Goal: Task Accomplishment & Management: Manage account settings

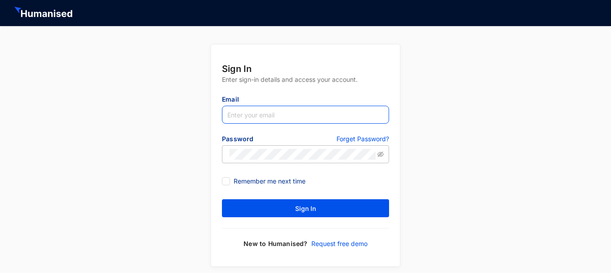
click at [304, 119] on input "text" at bounding box center [305, 115] width 167 height 18
type input "[EMAIL_ADDRESS][DOMAIN_NAME]"
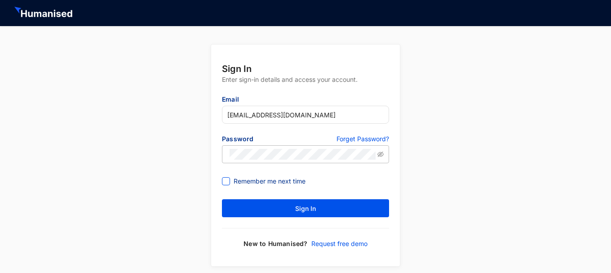
click at [223, 181] on input "Remember me next time" at bounding box center [225, 180] width 6 height 6
checkbox input "true"
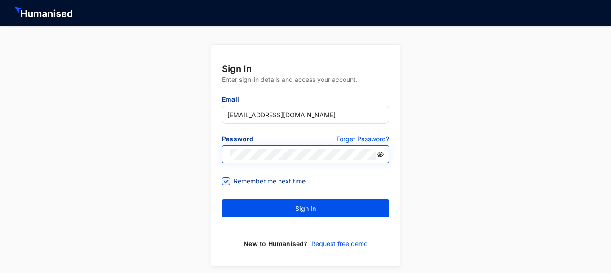
click at [381, 155] on icon "eye-invisible" at bounding box center [380, 154] width 6 height 6
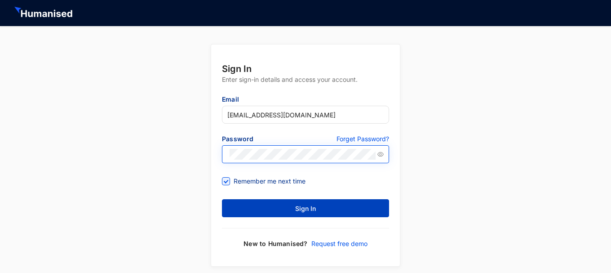
click at [327, 204] on button "Sign In" at bounding box center [305, 208] width 167 height 18
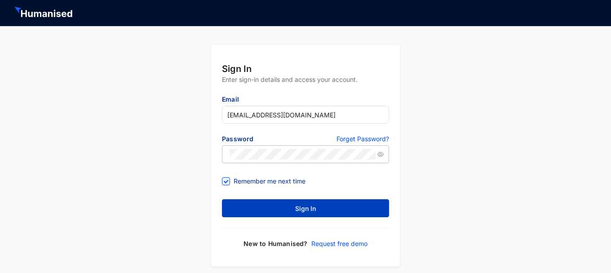
click at [314, 212] on span "Sign In" at bounding box center [305, 208] width 21 height 9
click at [278, 205] on button "Sign In" at bounding box center [305, 208] width 167 height 18
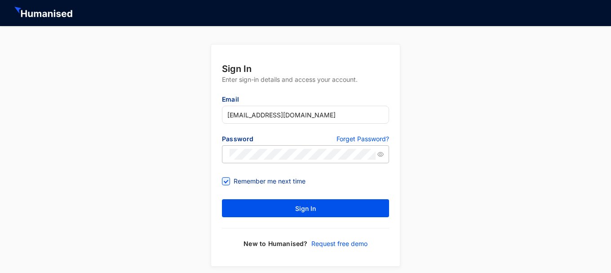
click at [358, 140] on p "Forget Password?" at bounding box center [362, 139] width 53 height 11
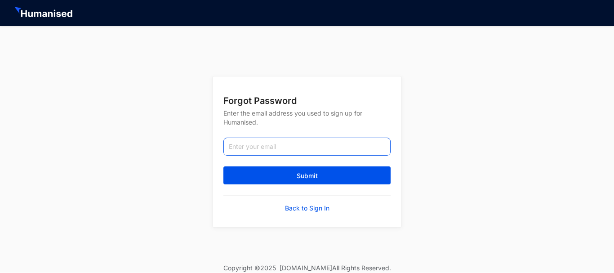
click at [278, 146] on input "email" at bounding box center [306, 146] width 167 height 18
paste input "Password2024"
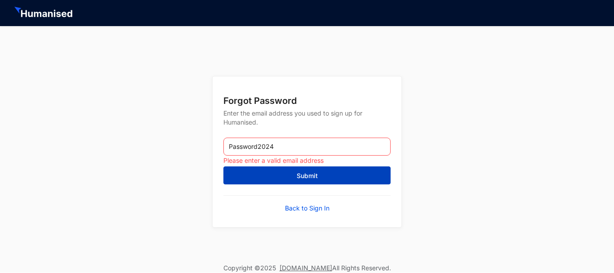
click at [291, 177] on button "Submit" at bounding box center [306, 175] width 167 height 18
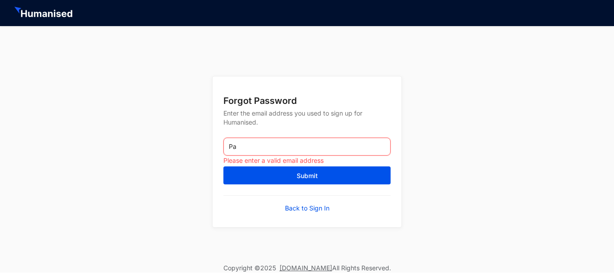
type input "P"
click at [336, 142] on input "email" at bounding box center [306, 146] width 167 height 18
type input "[EMAIL_ADDRESS][DOMAIN_NAME]"
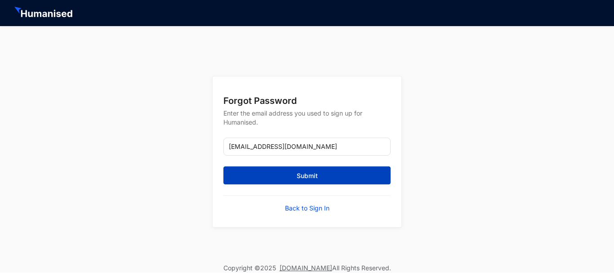
click at [300, 177] on span "Submit" at bounding box center [306, 175] width 21 height 9
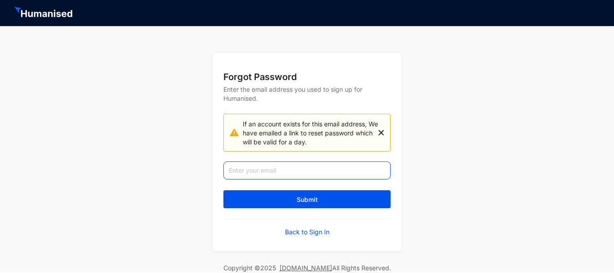
click at [284, 172] on input "email" at bounding box center [306, 170] width 167 height 18
type input "[EMAIL_ADDRESS][DOMAIN_NAME]"
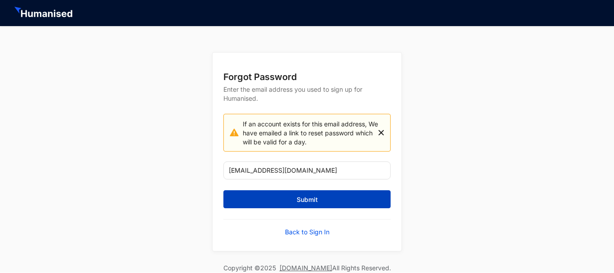
click at [285, 205] on button "Submit" at bounding box center [306, 199] width 167 height 18
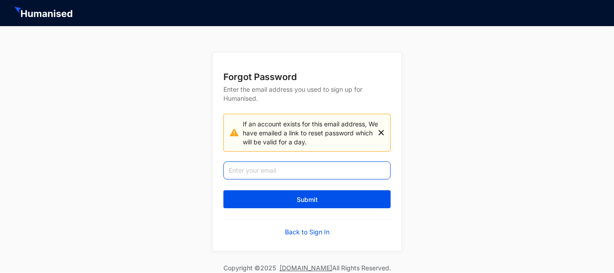
click at [288, 174] on input "email" at bounding box center [306, 170] width 167 height 18
type input "[EMAIL_ADDRESS][DOMAIN_NAME]"
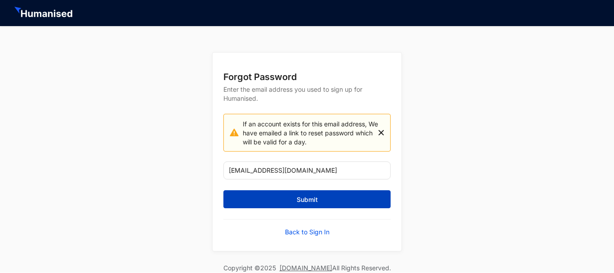
click at [305, 203] on span "Submit" at bounding box center [306, 199] width 21 height 9
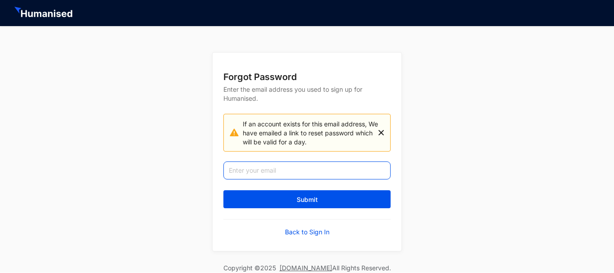
click at [306, 171] on input "email" at bounding box center [306, 170] width 167 height 18
paste input "Password2024"
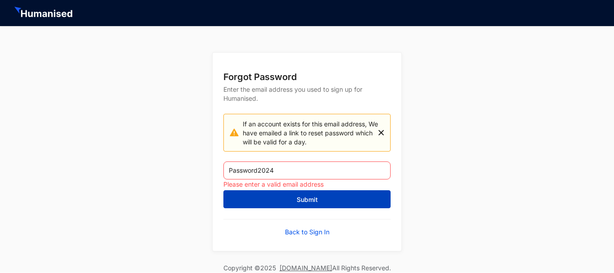
click at [303, 199] on span "Submit" at bounding box center [306, 199] width 21 height 9
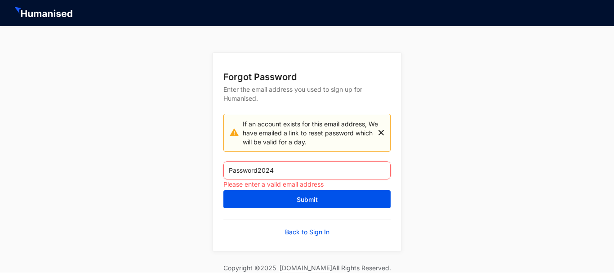
click at [334, 175] on input "Password2024" at bounding box center [306, 170] width 167 height 18
click at [335, 175] on input "Password2024" at bounding box center [306, 170] width 167 height 18
paste input "[EMAIL_ADDRESS][DOMAIN_NAME]"
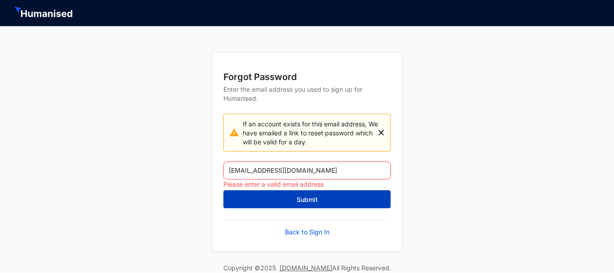
type input "[EMAIL_ADDRESS][DOMAIN_NAME]"
click at [286, 202] on button "Submit" at bounding box center [306, 199] width 167 height 18
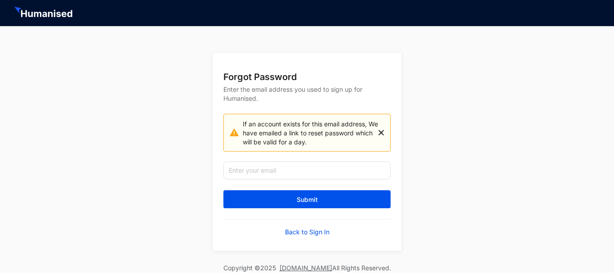
click at [382, 132] on img at bounding box center [380, 133] width 5 height 28
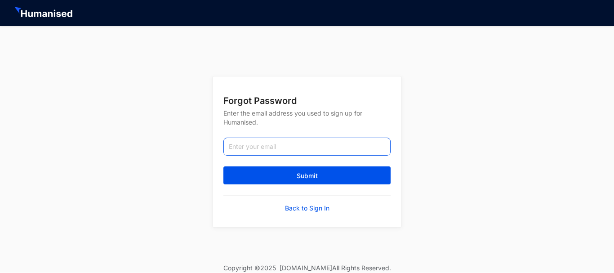
click at [280, 146] on input "email" at bounding box center [306, 146] width 167 height 18
paste input "[EMAIL_ADDRESS][DOMAIN_NAME]"
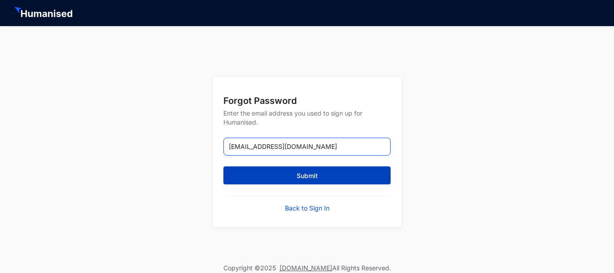
type input "[EMAIL_ADDRESS][DOMAIN_NAME]"
click at [288, 178] on button "Submit" at bounding box center [306, 175] width 167 height 18
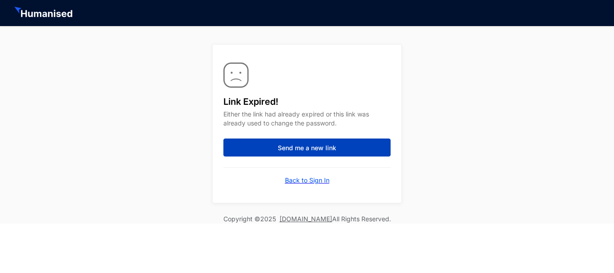
click at [307, 149] on span "Send me a new link" at bounding box center [307, 147] width 58 height 9
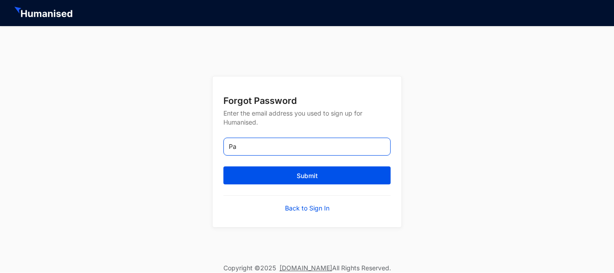
type input "P"
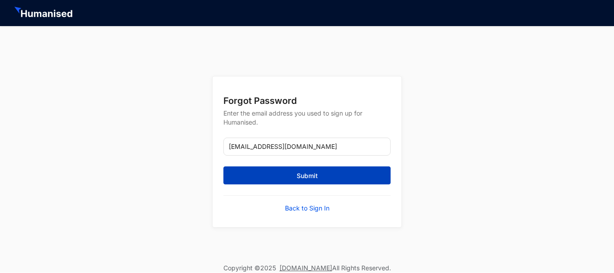
type input "[EMAIL_ADDRESS][DOMAIN_NAME]"
click at [289, 173] on button "Submit" at bounding box center [306, 175] width 167 height 18
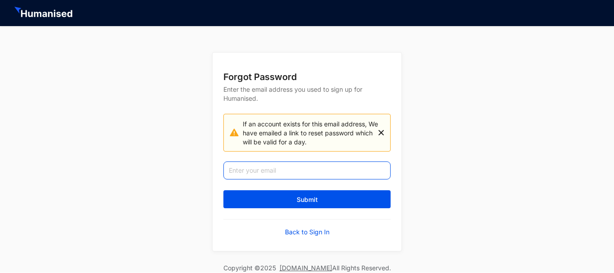
click at [267, 171] on input "email" at bounding box center [306, 170] width 167 height 18
type input "[EMAIL_ADDRESS][DOMAIN_NAME]"
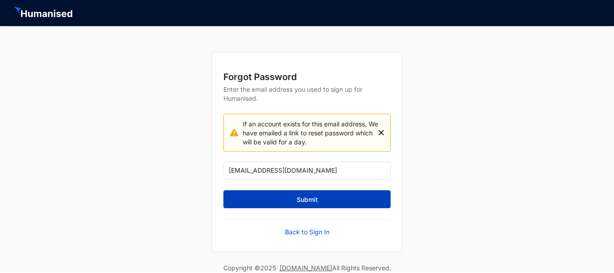
click at [283, 203] on button "Submit" at bounding box center [306, 199] width 167 height 18
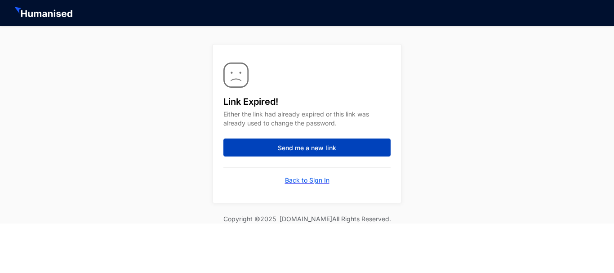
click at [281, 149] on span "Send me a new link" at bounding box center [307, 147] width 58 height 9
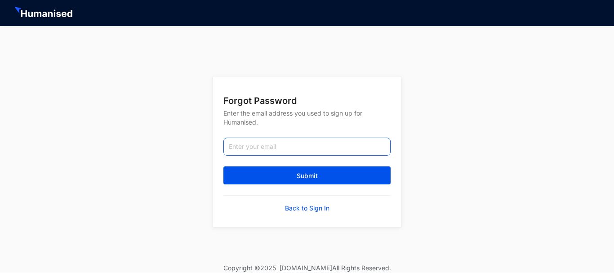
click at [266, 146] on input "email" at bounding box center [306, 146] width 167 height 18
type input "[EMAIL_ADDRESS][DOMAIN_NAME]"
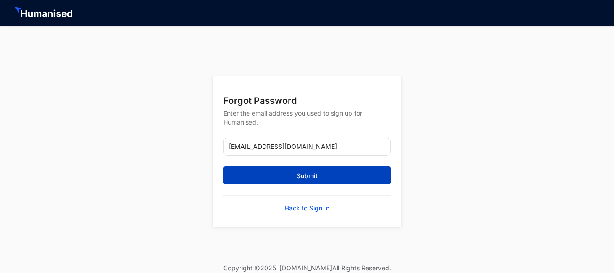
click at [267, 176] on button "Submit" at bounding box center [306, 175] width 167 height 18
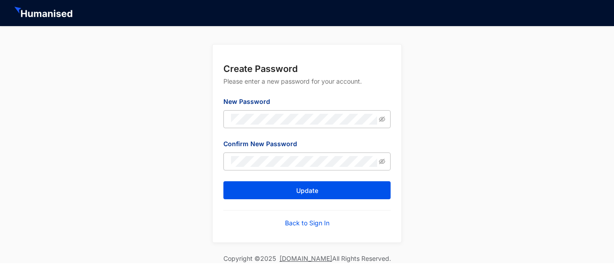
click at [225, 136] on form "Create Password Please enter a new password for your account. New Password Conf…" at bounding box center [306, 143] width 189 height 198
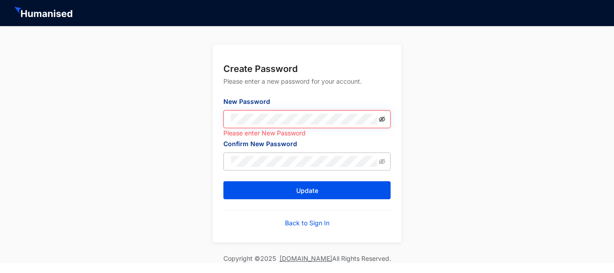
click at [383, 121] on icon "eye-invisible" at bounding box center [382, 119] width 6 height 6
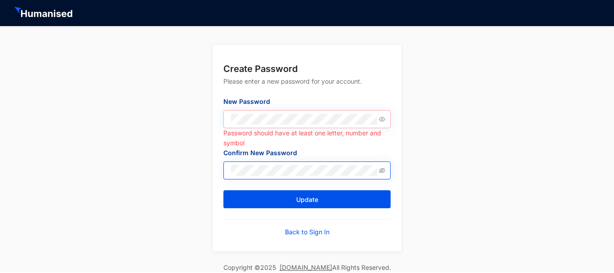
click at [286, 164] on span at bounding box center [306, 170] width 167 height 18
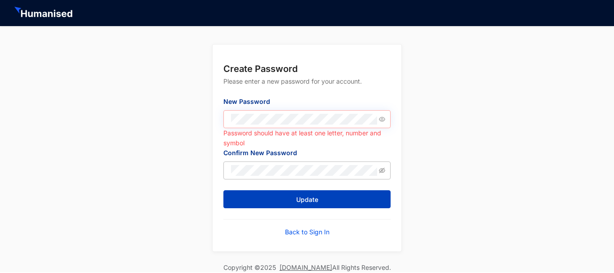
click at [285, 202] on button "Update" at bounding box center [306, 199] width 167 height 18
click at [290, 202] on button "Update" at bounding box center [306, 199] width 167 height 18
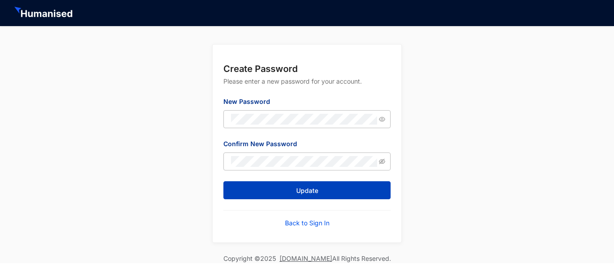
click at [321, 195] on button "Update" at bounding box center [306, 190] width 167 height 18
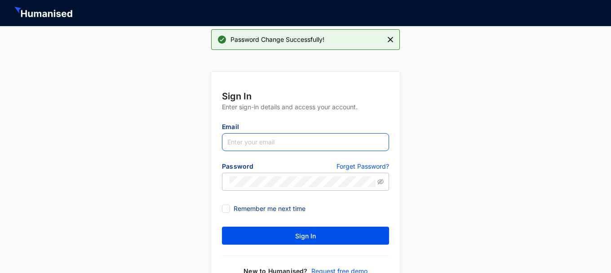
type input "[EMAIL_ADDRESS][DOMAIN_NAME]"
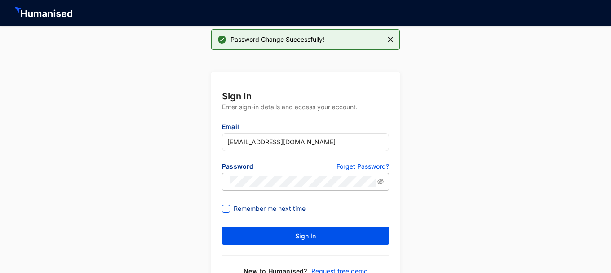
click at [229, 207] on span at bounding box center [226, 208] width 8 height 8
click at [228, 207] on input "Remember me next time" at bounding box center [225, 207] width 6 height 6
checkbox input "true"
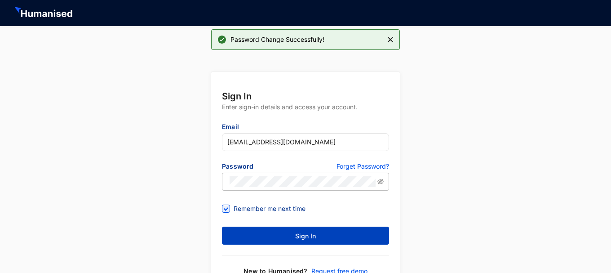
click at [315, 234] on span "Sign In" at bounding box center [305, 235] width 21 height 9
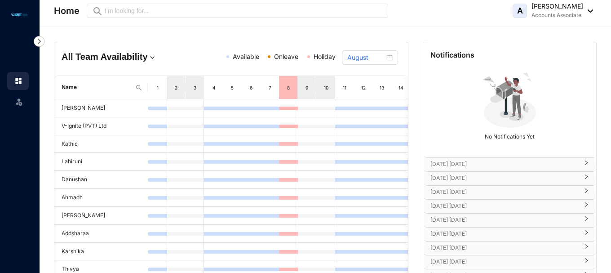
scroll to position [50, 0]
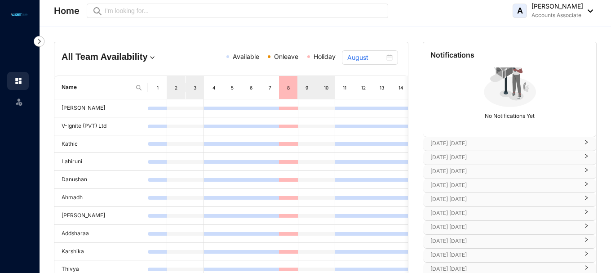
click at [479, 139] on p "Aug 26th Tuesday" at bounding box center [504, 143] width 148 height 9
click at [587, 140] on div "Aug 26th Tuesday" at bounding box center [509, 143] width 173 height 13
click at [478, 159] on p "Sep 1st Monday" at bounding box center [504, 157] width 148 height 9
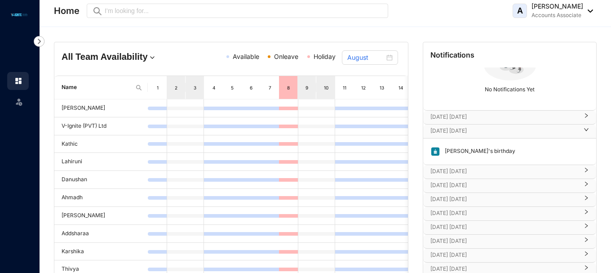
click at [459, 173] on p "Sep 5th Friday" at bounding box center [504, 171] width 148 height 9
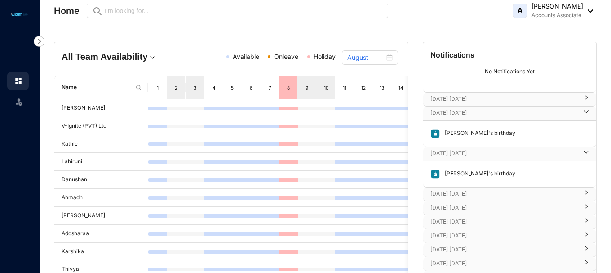
scroll to position [103, 0]
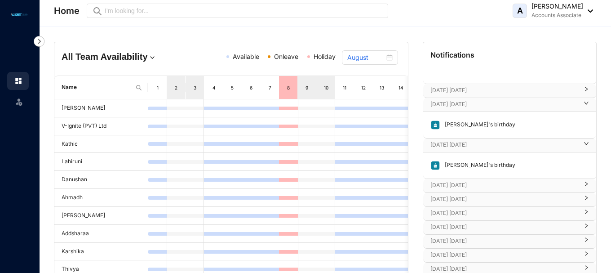
click at [463, 189] on p "Sep 21st Sunday" at bounding box center [504, 185] width 148 height 9
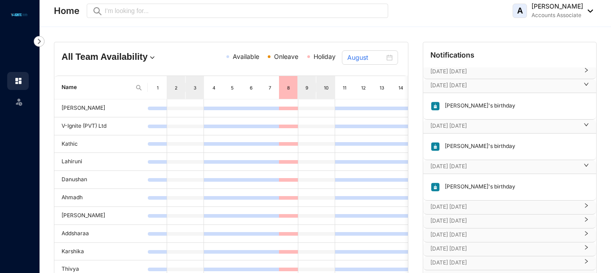
scroll to position [130, 0]
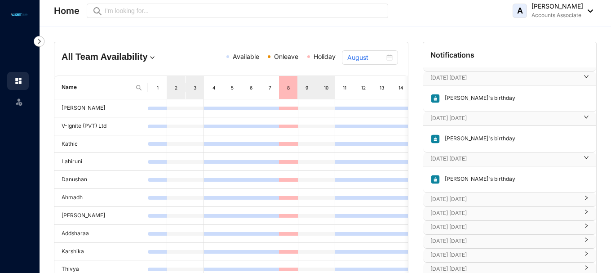
click at [465, 202] on p "Oct 1st Wednesday" at bounding box center [504, 199] width 148 height 9
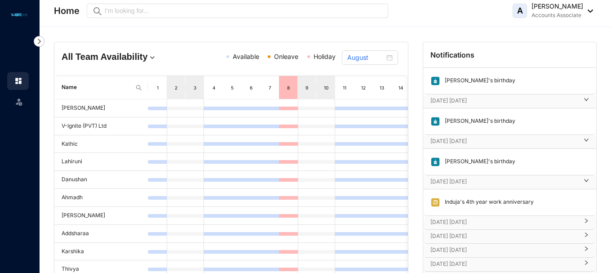
scroll to position [156, 0]
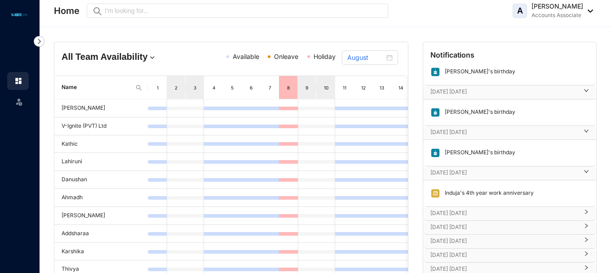
click at [481, 215] on p "Oct 16th Thursday" at bounding box center [504, 212] width 148 height 9
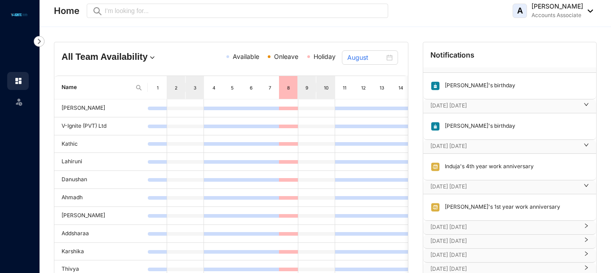
click at [464, 230] on p "Oct 21st Tuesday" at bounding box center [504, 226] width 148 height 9
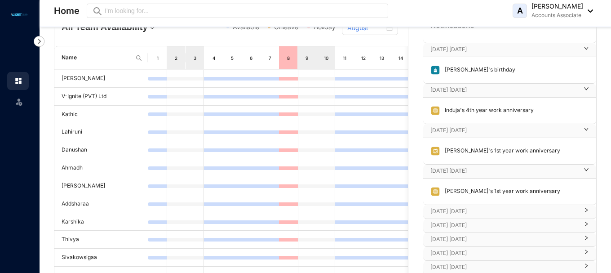
scroll to position [45, 0]
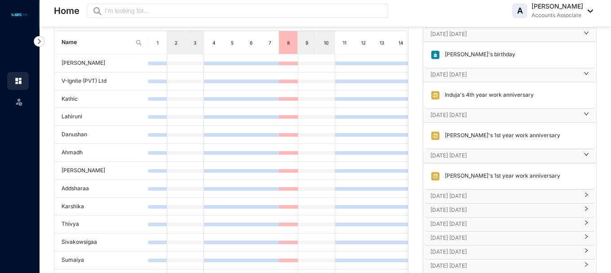
click at [448, 196] on p "Oct 25th Saturday" at bounding box center [504, 195] width 148 height 9
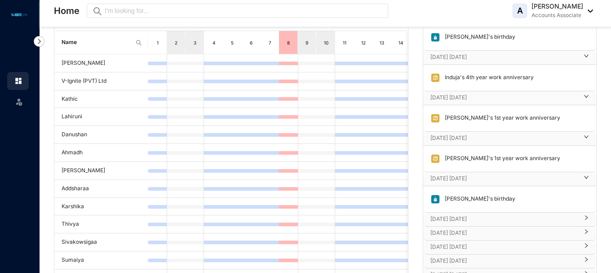
scroll to position [236, 0]
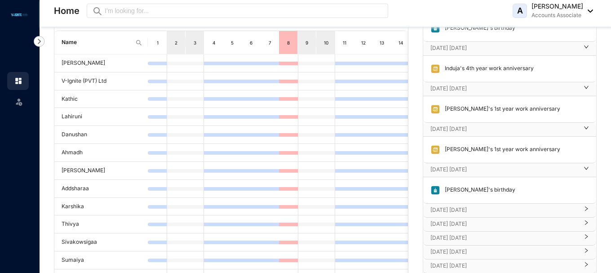
click at [466, 207] on p "Nov 10th Monday" at bounding box center [504, 209] width 148 height 9
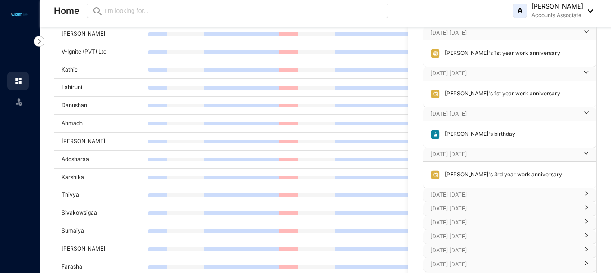
scroll to position [90, 0]
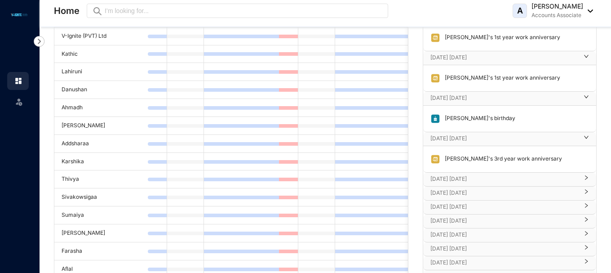
click at [478, 178] on p "Nov 13th Thursday" at bounding box center [504, 178] width 148 height 9
click at [455, 217] on p "Nov 20th Thursday" at bounding box center [504, 219] width 148 height 9
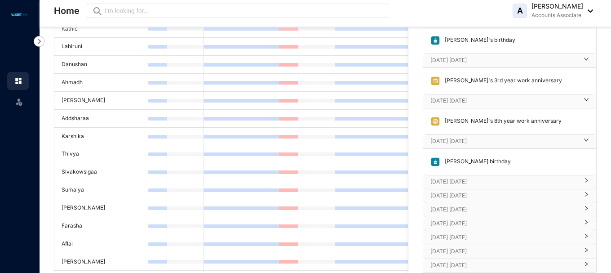
scroll to position [135, 0]
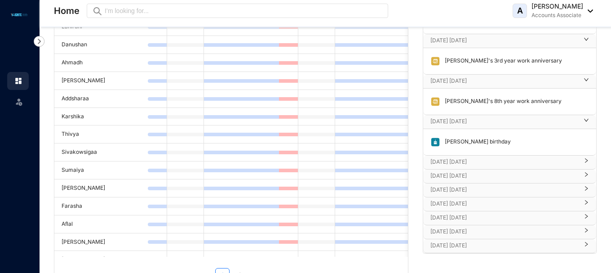
click at [472, 163] on p "Nov 21st Friday" at bounding box center [504, 161] width 148 height 9
click at [456, 202] on p "Dec 2nd Tuesday" at bounding box center [504, 202] width 148 height 9
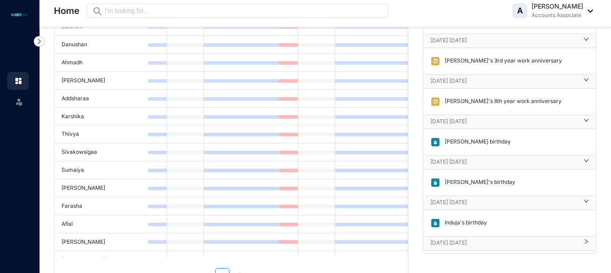
scroll to position [360, 0]
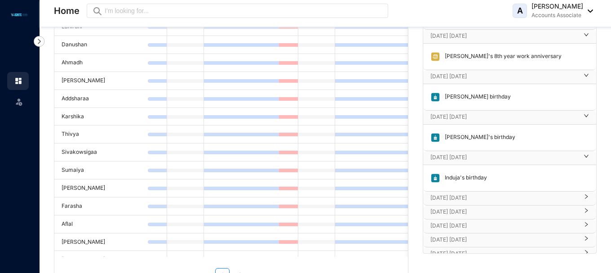
click at [466, 198] on p "Dec 4th Thursday" at bounding box center [504, 197] width 148 height 9
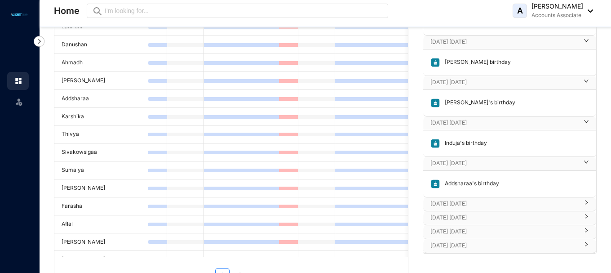
scroll to position [170, 0]
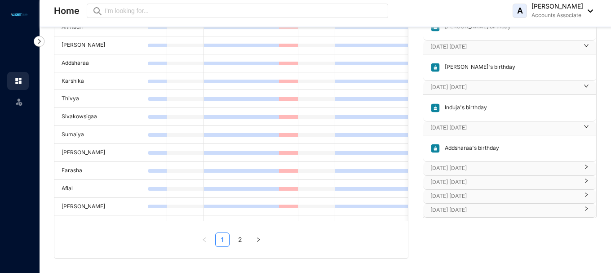
click at [465, 167] on p "Dec 5th Friday" at bounding box center [504, 168] width 148 height 9
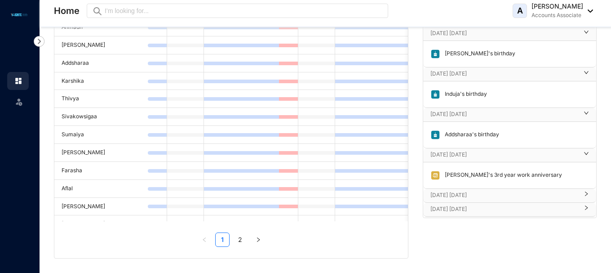
scroll to position [421, 0]
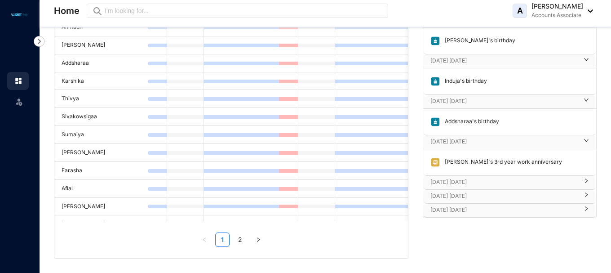
click at [462, 184] on p "Dec 13th Saturday" at bounding box center [504, 181] width 148 height 9
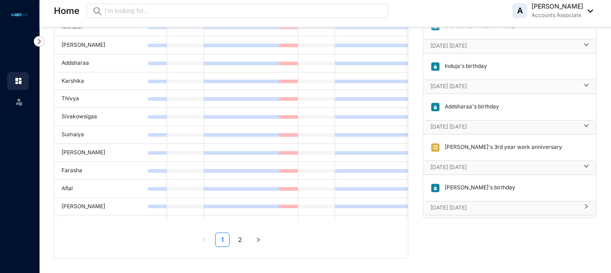
scroll to position [448, 0]
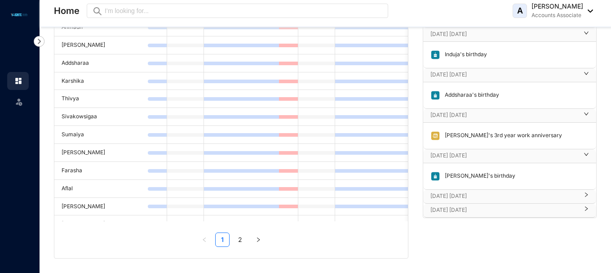
click at [453, 195] on p "Dec 15th Monday" at bounding box center [504, 195] width 148 height 9
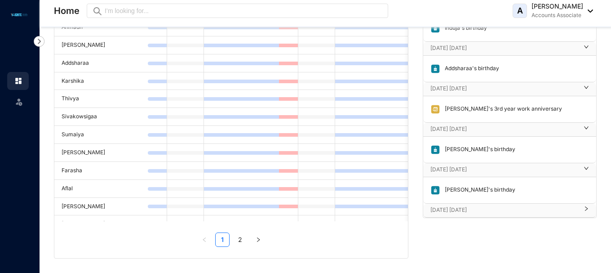
click at [446, 208] on p "Dec 28th Sunday" at bounding box center [504, 209] width 148 height 9
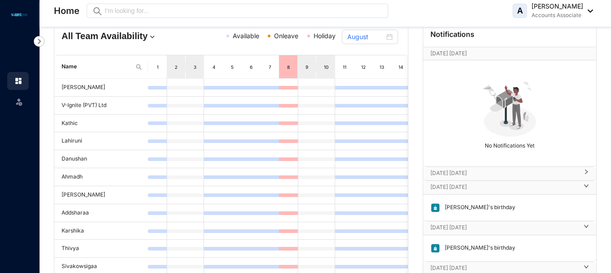
scroll to position [0, 0]
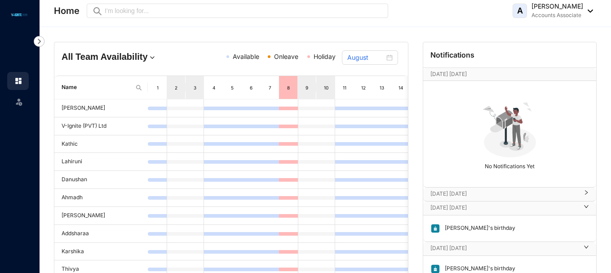
click at [465, 72] on p "Aug 11th Monday" at bounding box center [500, 74] width 141 height 9
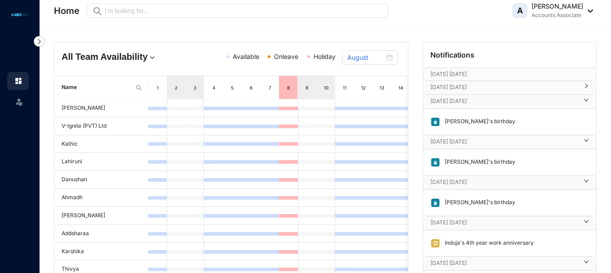
click at [465, 72] on p "Aug 11th Monday" at bounding box center [500, 74] width 141 height 9
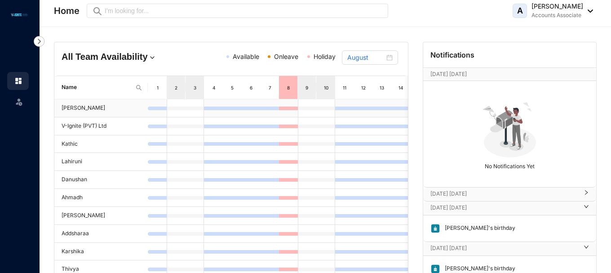
click at [159, 111] on td at bounding box center [157, 108] width 19 height 18
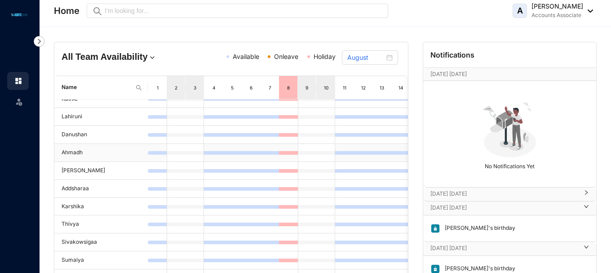
scroll to position [73, 0]
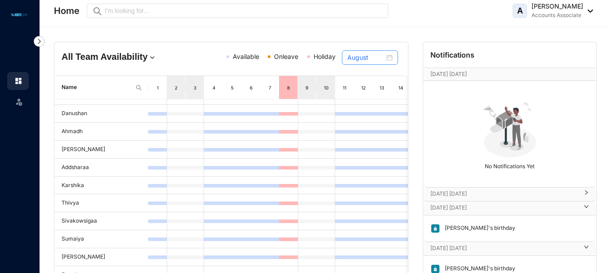
click at [388, 58] on div "August" at bounding box center [369, 58] width 45 height 10
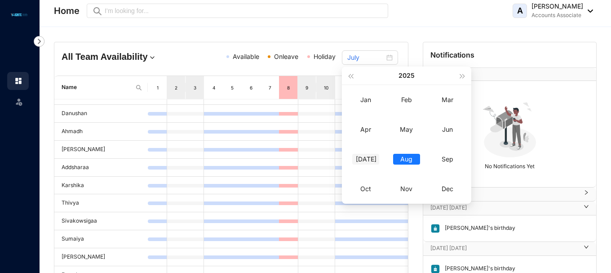
click at [367, 158] on div "Jul" at bounding box center [365, 159] width 27 height 11
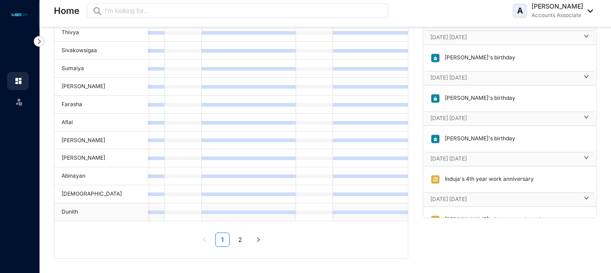
scroll to position [38, 327]
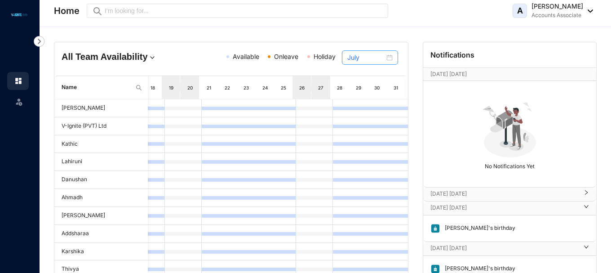
click at [390, 61] on div "July" at bounding box center [369, 58] width 45 height 10
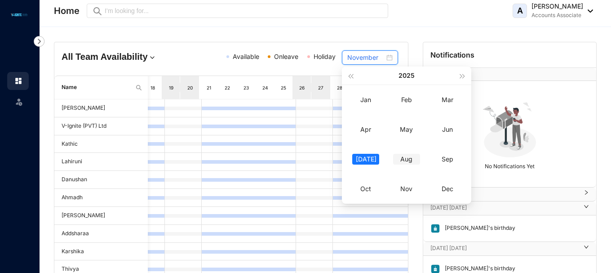
type input "August"
click at [409, 165] on td "Aug" at bounding box center [406, 159] width 41 height 30
